Goal: Use online tool/utility: Utilize a website feature to perform a specific function

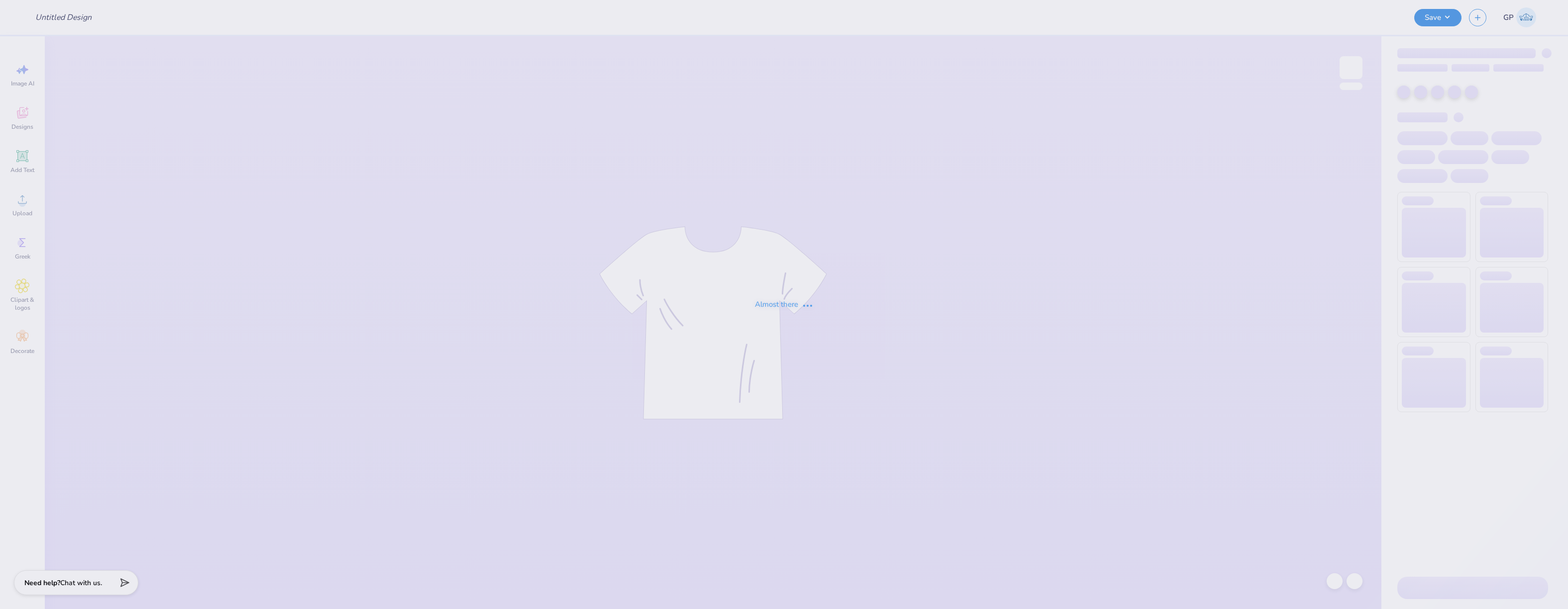
type input "Theta x ZBT Swap"
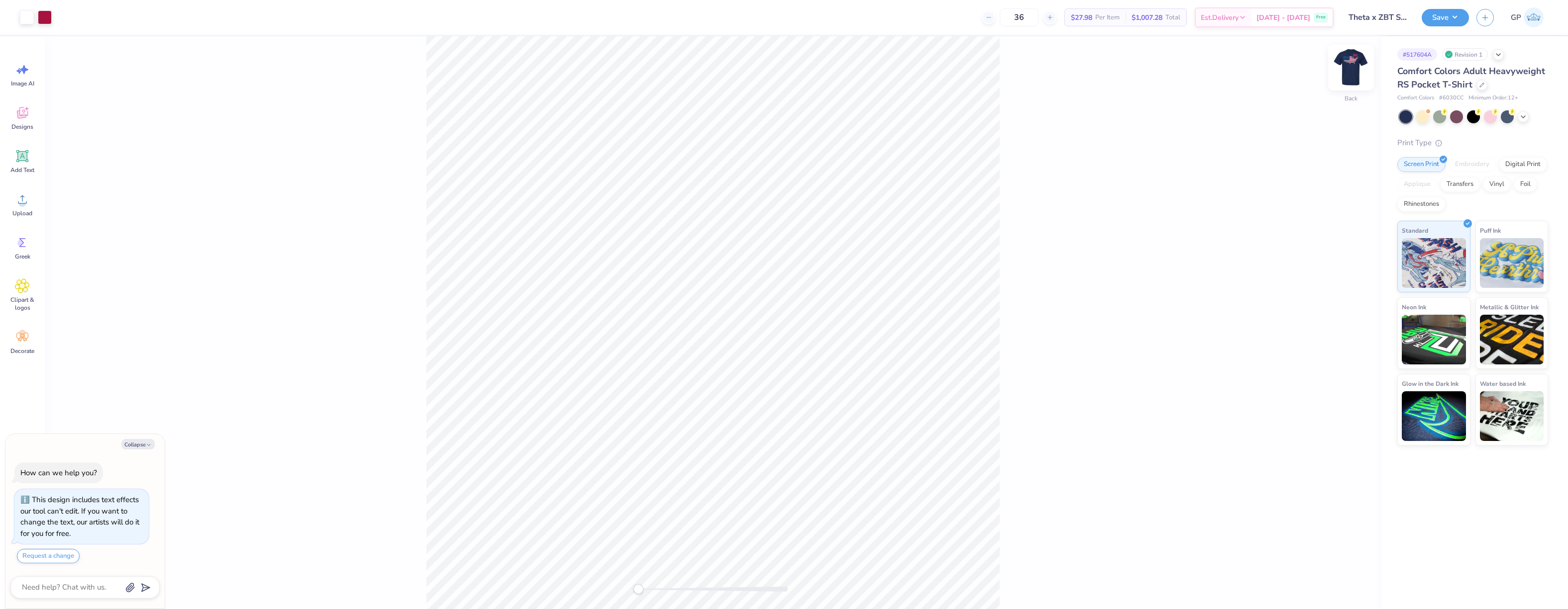
click at [1357, 72] on img at bounding box center [1351, 67] width 40 height 40
click at [24, 200] on icon at bounding box center [23, 200] width 15 height 15
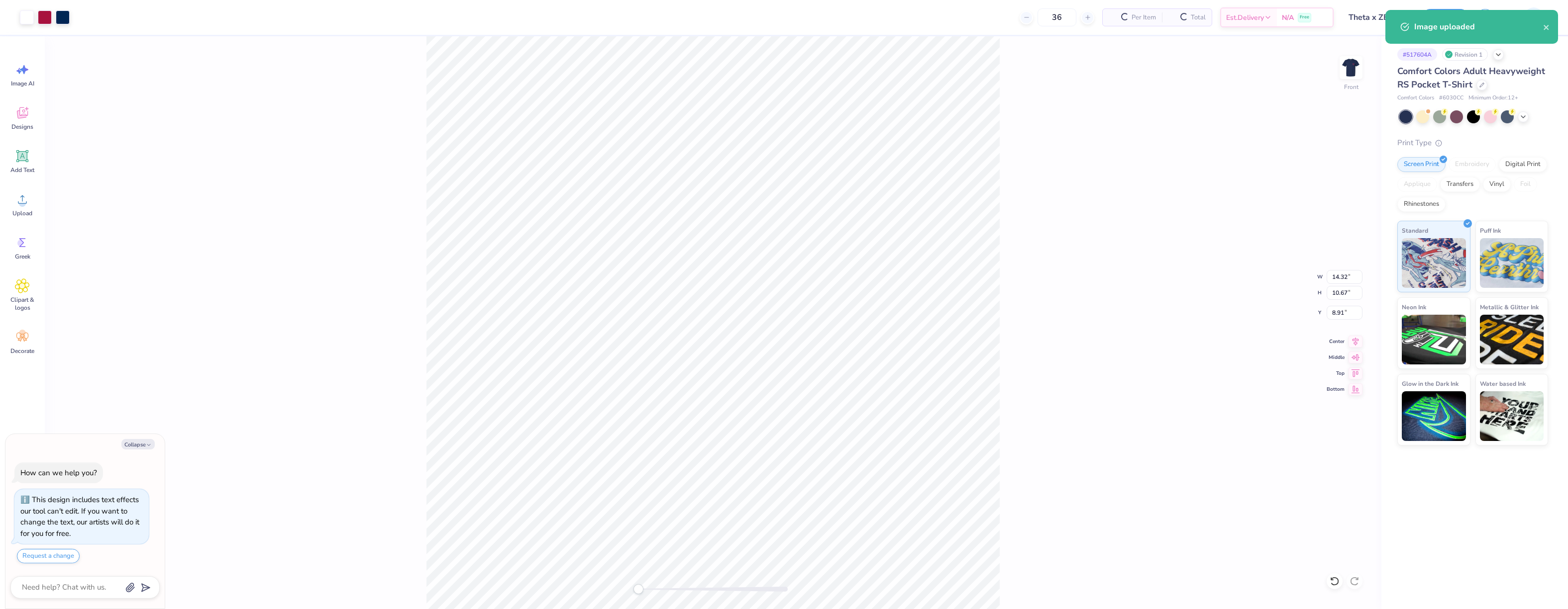
type textarea "x"
click at [1336, 275] on input "14.32" at bounding box center [1345, 276] width 36 height 14
type input "12.5"
type textarea "x"
type input "12.50"
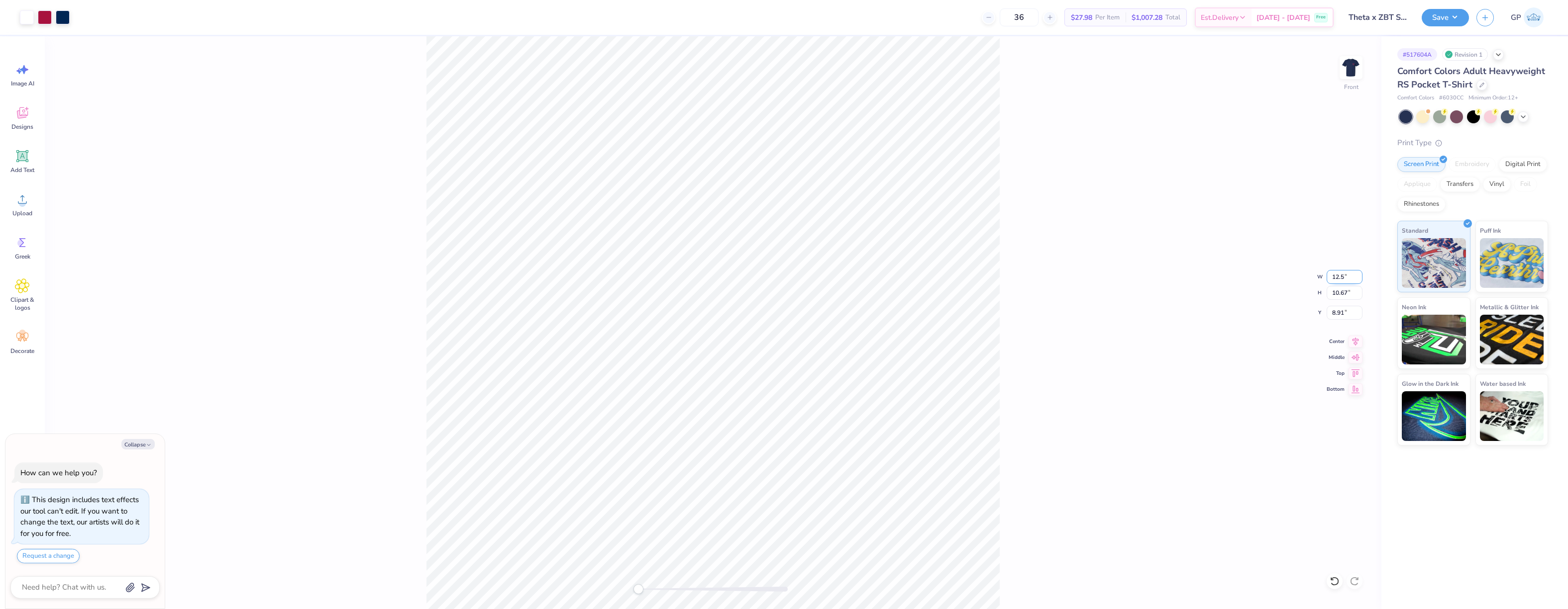
type input "9.31"
click at [1343, 313] on input "9.59" at bounding box center [1345, 313] width 36 height 14
type input "3"
click at [1099, 241] on div "Front W 12.50 12.50 " H 9.31 9.31 " Y 3 3 " Center Middle Top Bottom" at bounding box center [713, 322] width 1336 height 573
click at [1433, 18] on button "Save" at bounding box center [1445, 16] width 48 height 17
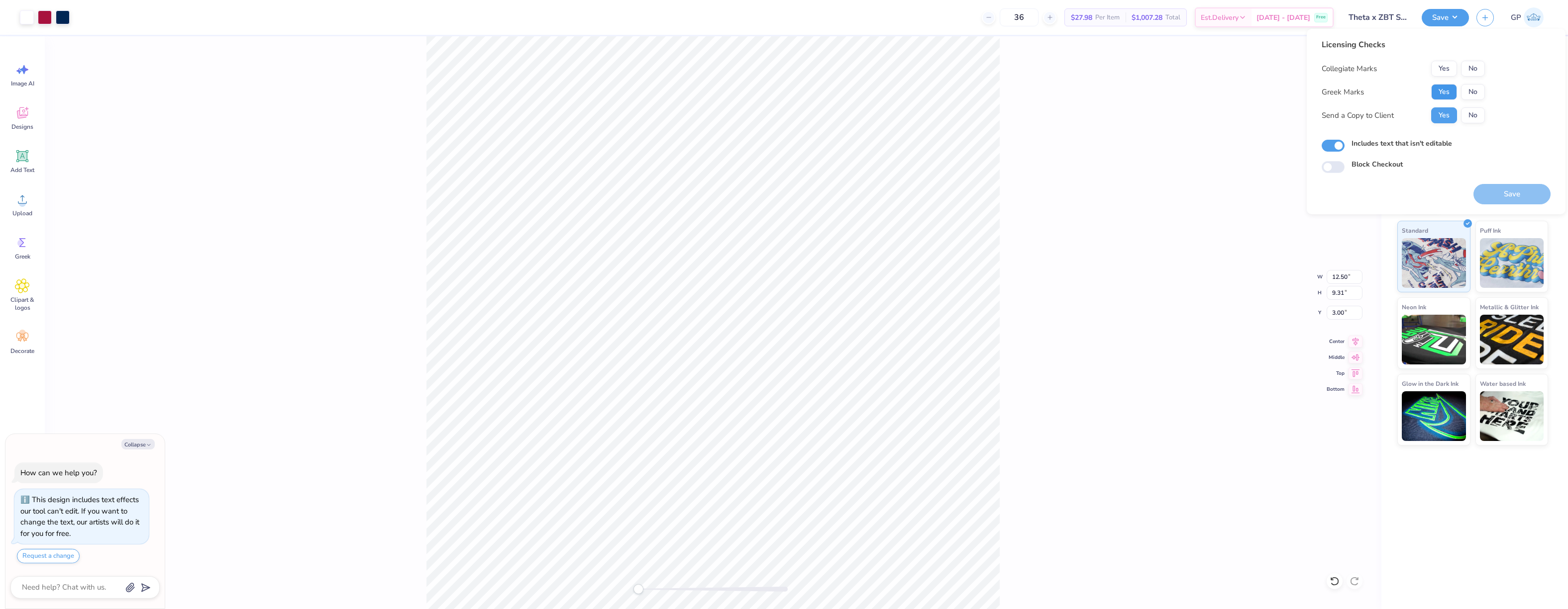
click at [1435, 91] on button "Yes" at bounding box center [1444, 91] width 26 height 16
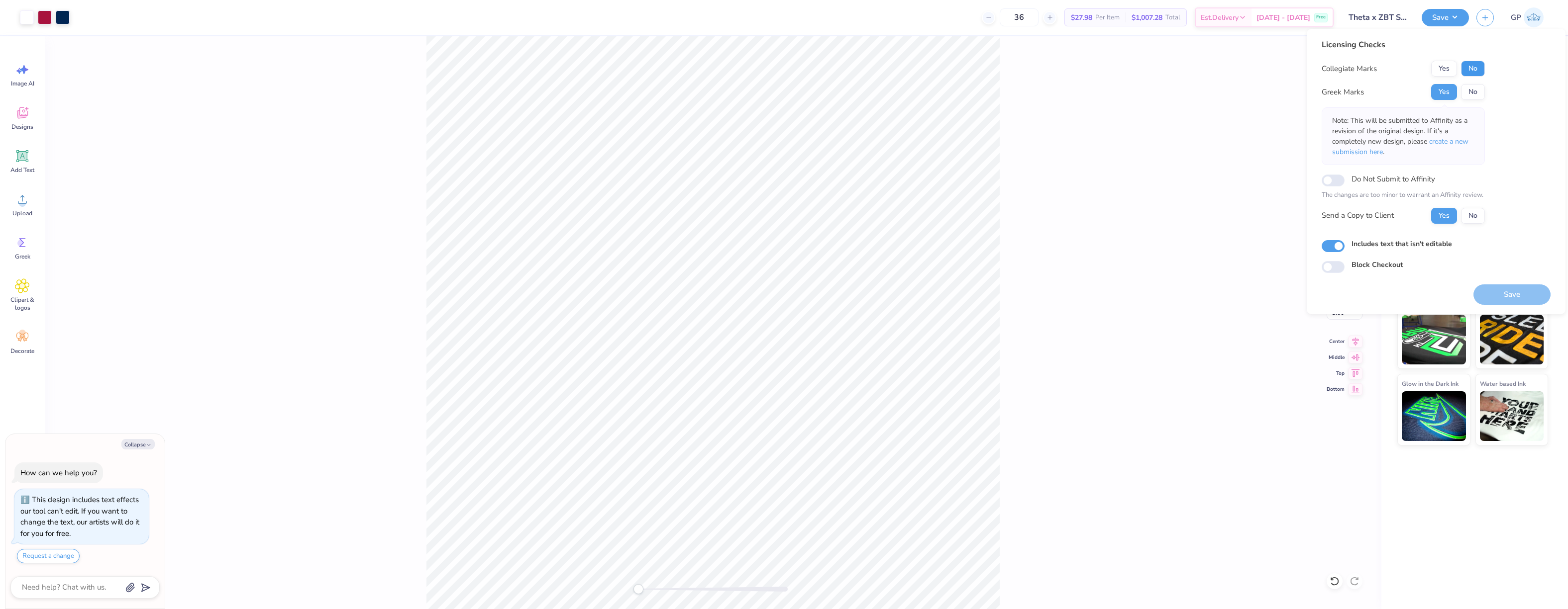
click at [1474, 64] on button "No" at bounding box center [1472, 68] width 24 height 16
click at [1483, 295] on button "Save" at bounding box center [1511, 294] width 77 height 20
type textarea "x"
